Goal: Task Accomplishment & Management: Use online tool/utility

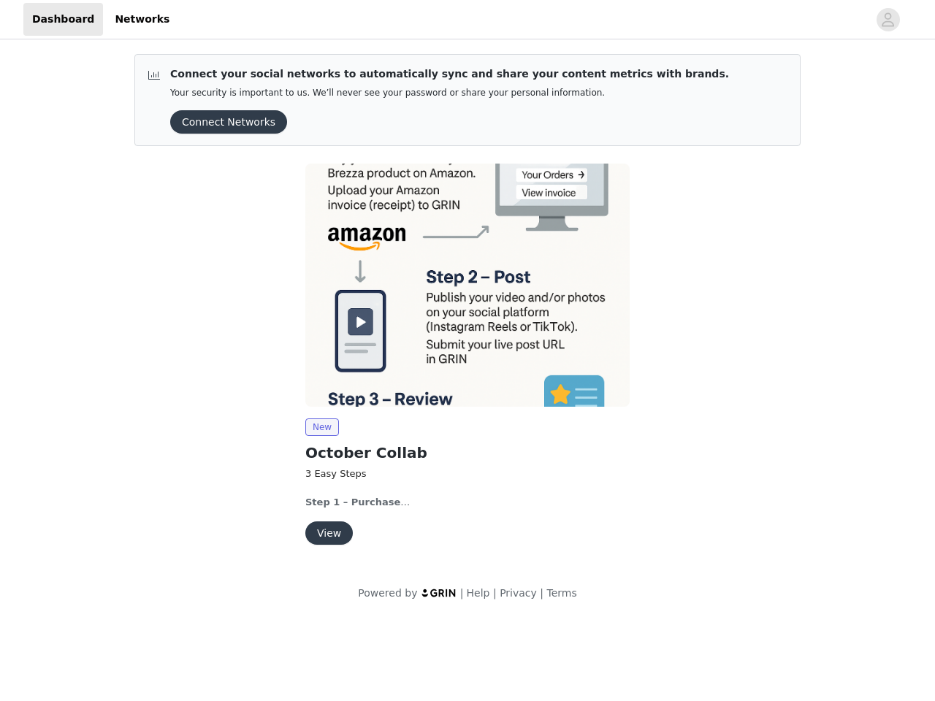
click at [468, 309] on img at bounding box center [467, 285] width 324 height 243
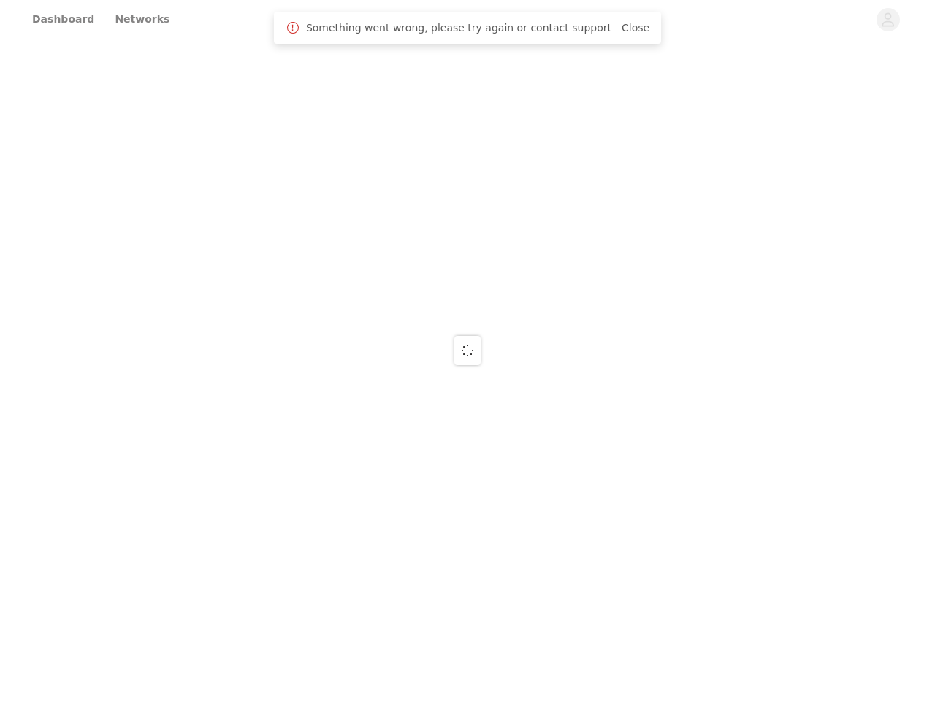
click at [889, 20] on div at bounding box center [467, 350] width 935 height 701
click at [224, 122] on div at bounding box center [467, 350] width 935 height 701
click at [468, 285] on div at bounding box center [467, 350] width 935 height 701
click at [322, 427] on div at bounding box center [467, 350] width 935 height 701
click at [328, 533] on div at bounding box center [467, 350] width 935 height 701
